Goal: Navigation & Orientation: Find specific page/section

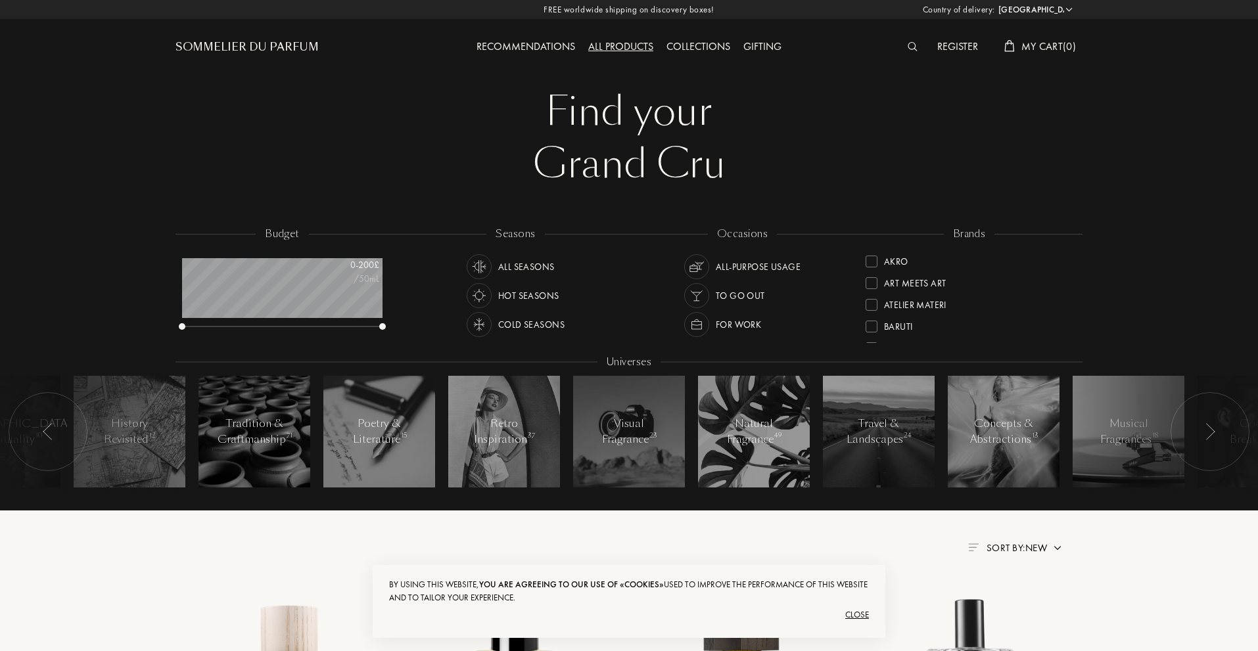
click at [769, 47] on div "Gifting" at bounding box center [762, 47] width 51 height 17
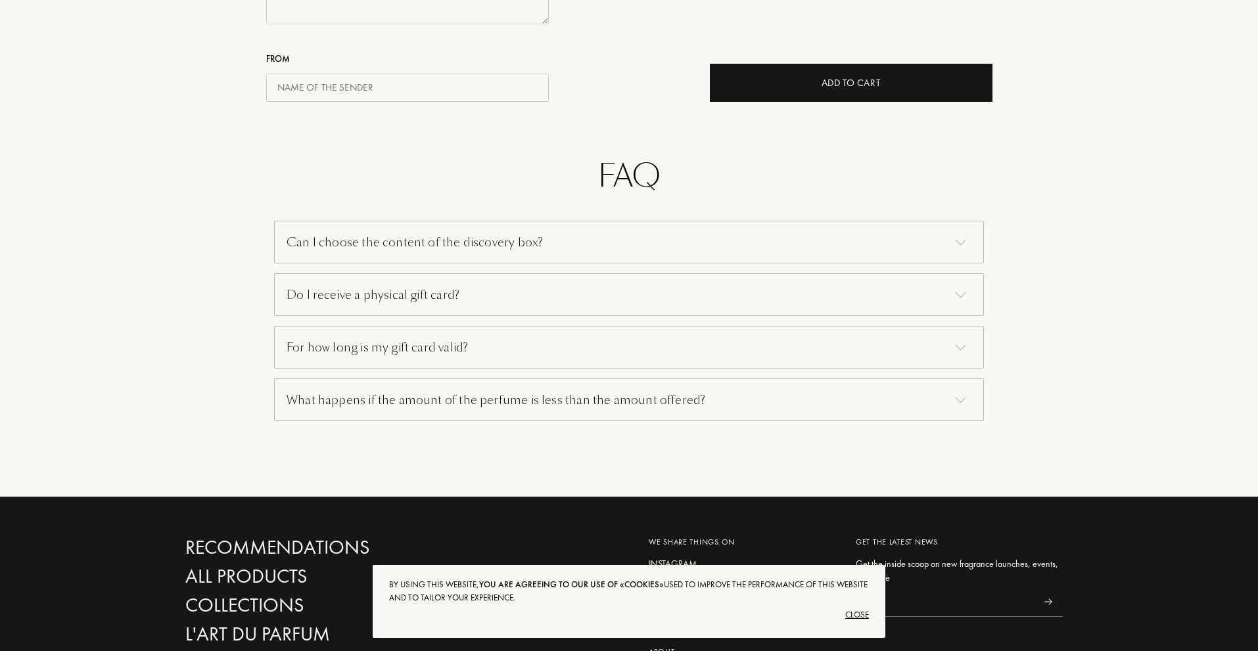
scroll to position [789, 0]
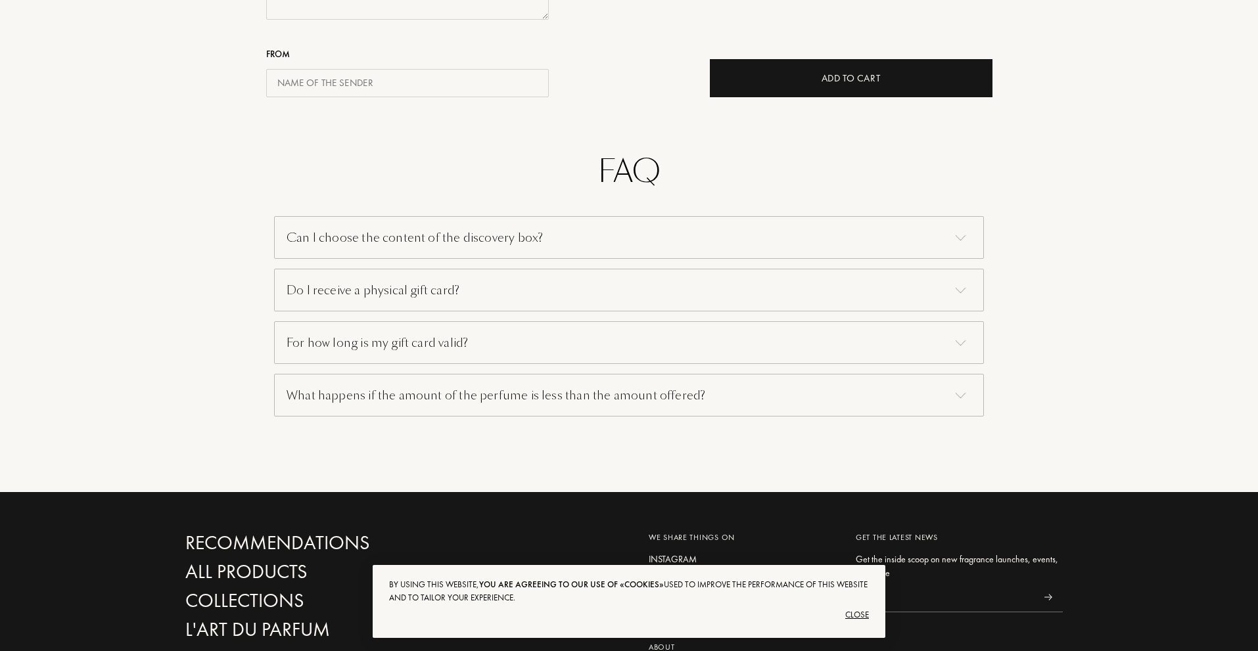
click at [584, 251] on div "Can I choose the content of the discovery box?" at bounding box center [629, 237] width 710 height 43
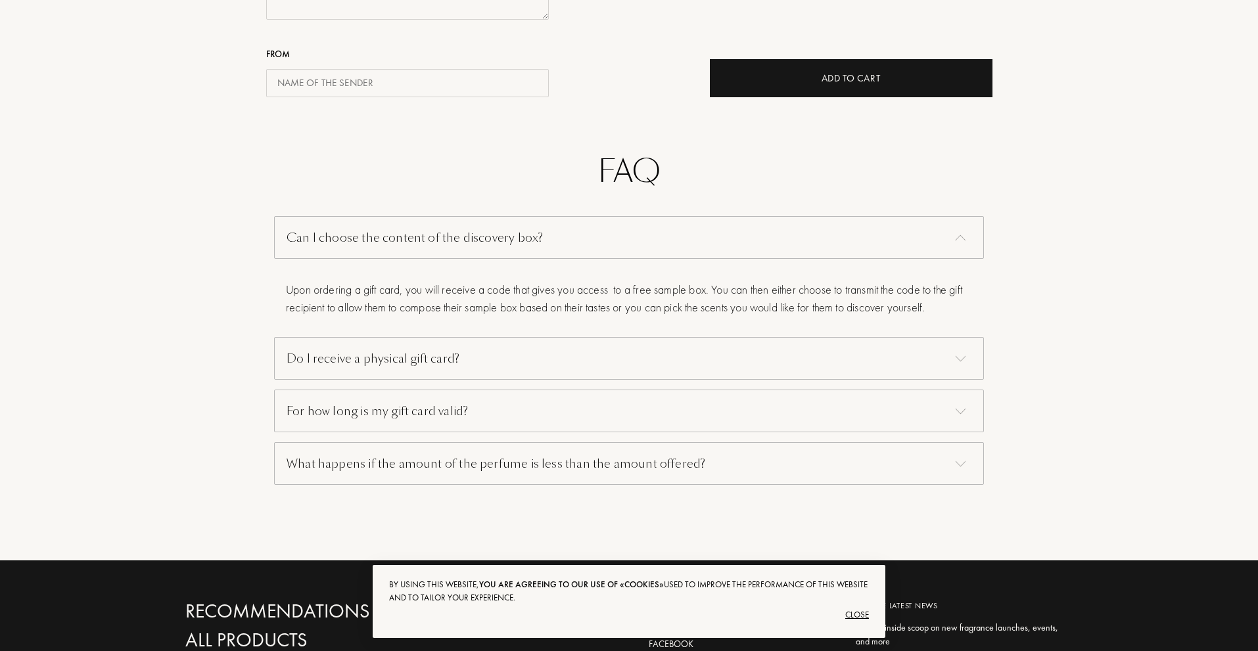
click at [584, 251] on div "Can I choose the content of the discovery box?" at bounding box center [629, 237] width 710 height 43
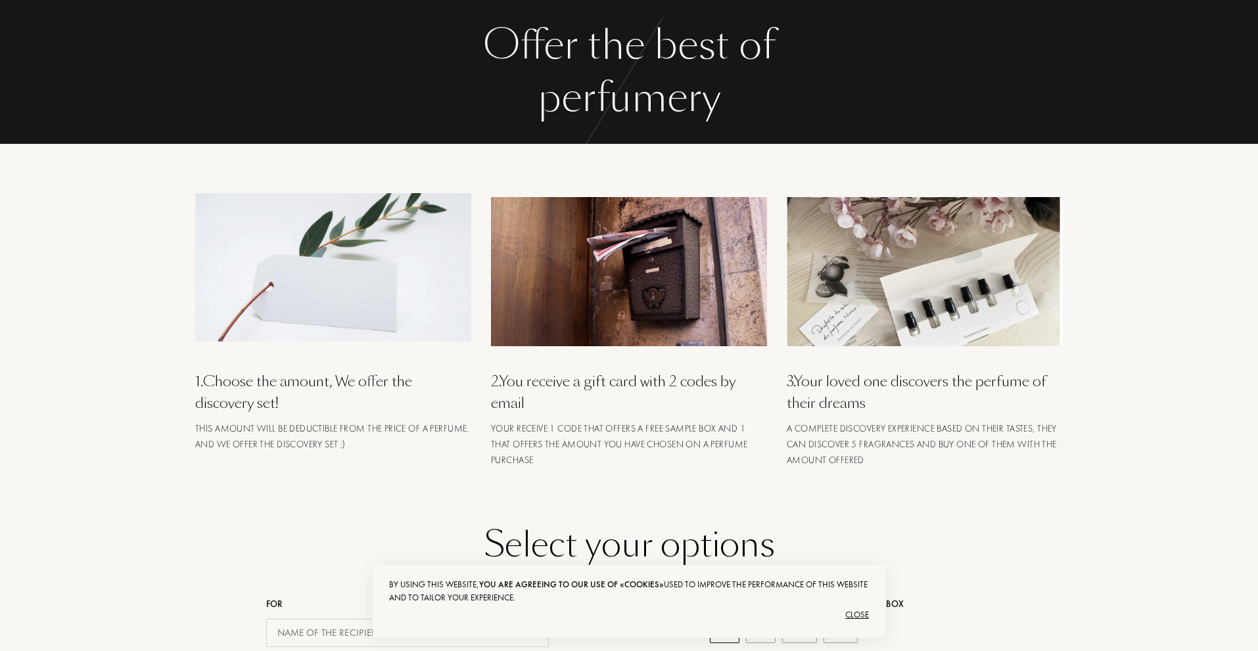
scroll to position [0, 0]
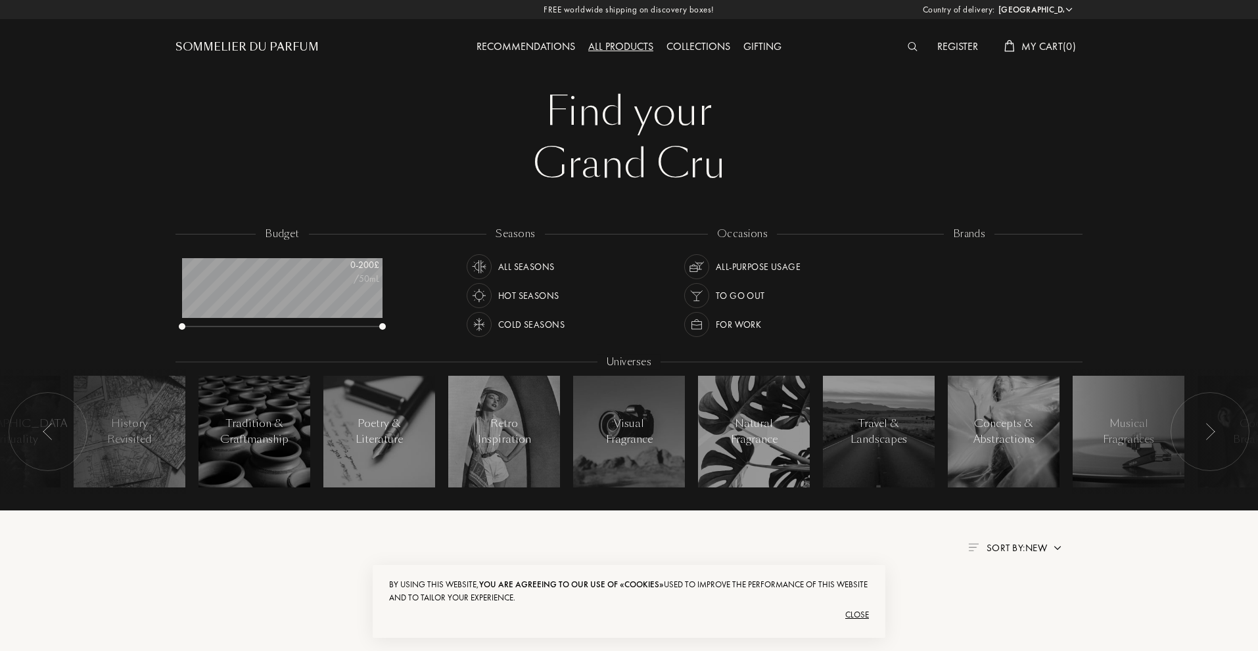
scroll to position [66, 200]
